Goal: Task Accomplishment & Management: Manage account settings

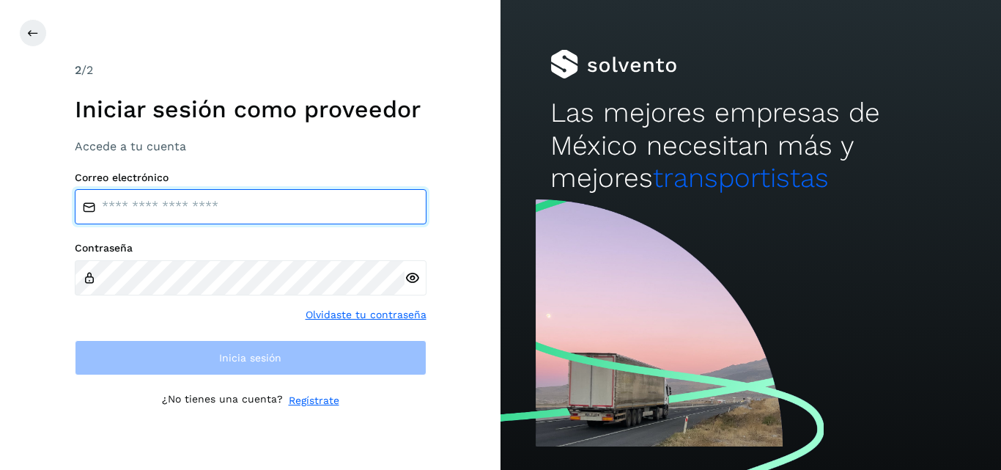
click at [186, 197] on input "email" at bounding box center [251, 206] width 352 height 35
type input "**********"
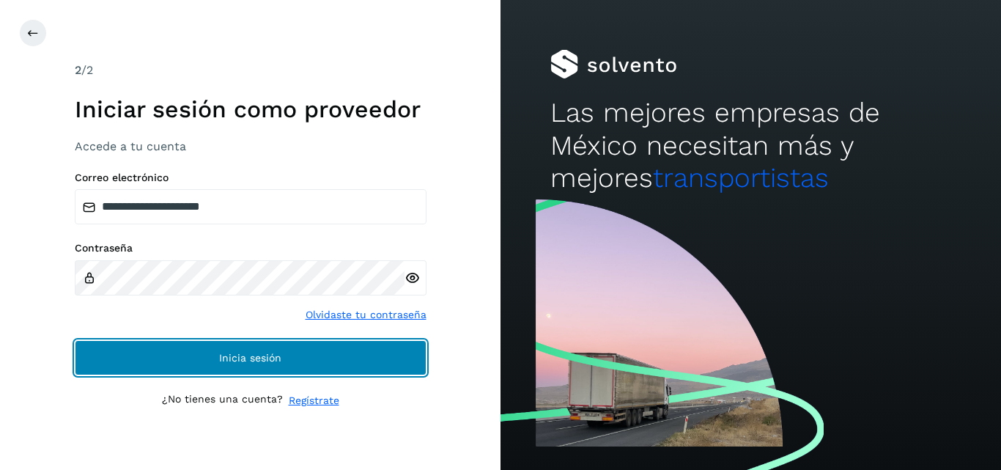
click at [186, 350] on button "Inicia sesión" at bounding box center [251, 357] width 352 height 35
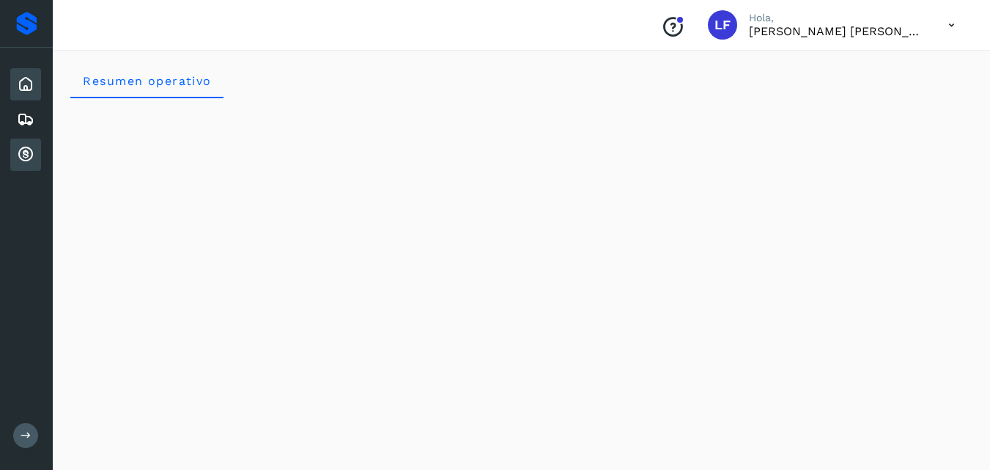
click at [27, 151] on icon at bounding box center [26, 155] width 18 height 18
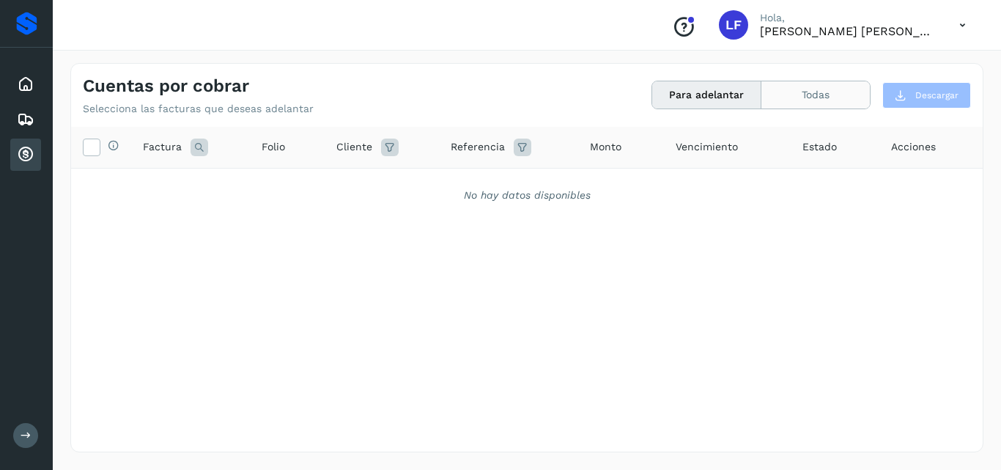
click at [794, 89] on button "Todas" at bounding box center [815, 94] width 108 height 27
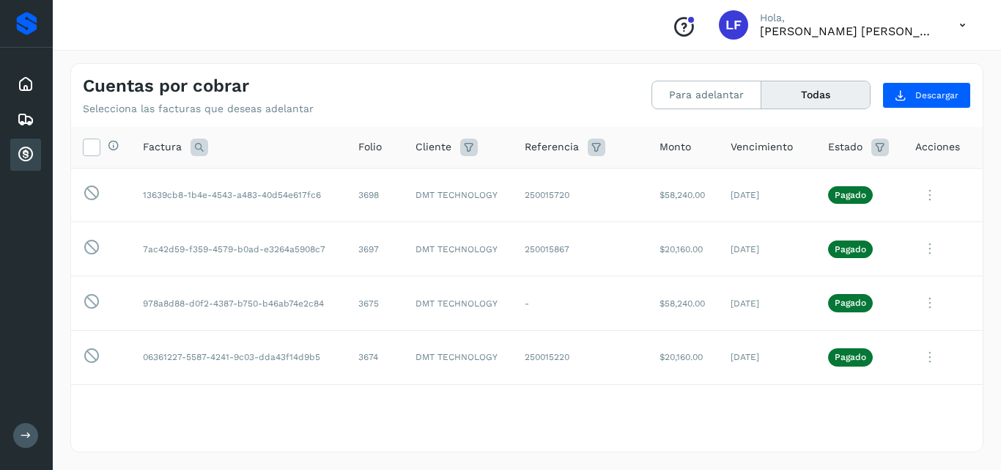
click at [791, 96] on button "Todas" at bounding box center [815, 94] width 108 height 27
click at [25, 152] on icon at bounding box center [26, 155] width 18 height 18
click at [800, 96] on button "Todas" at bounding box center [815, 94] width 108 height 27
click at [777, 88] on button "Todas" at bounding box center [815, 94] width 108 height 27
